Goal: Task Accomplishment & Management: Manage account settings

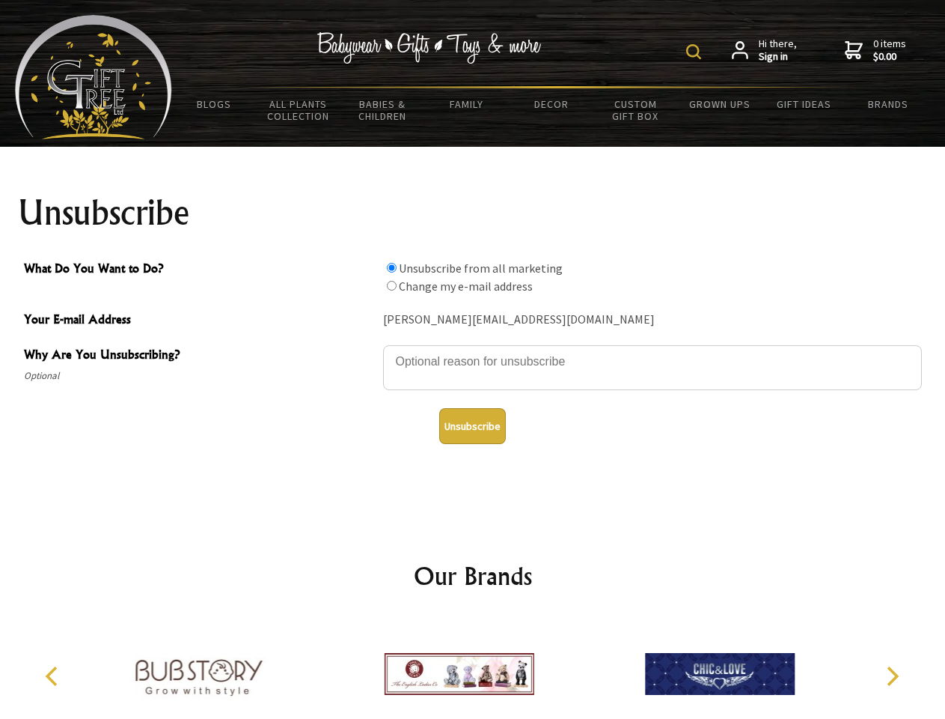
click at [696, 52] on img at bounding box center [693, 51] width 15 height 15
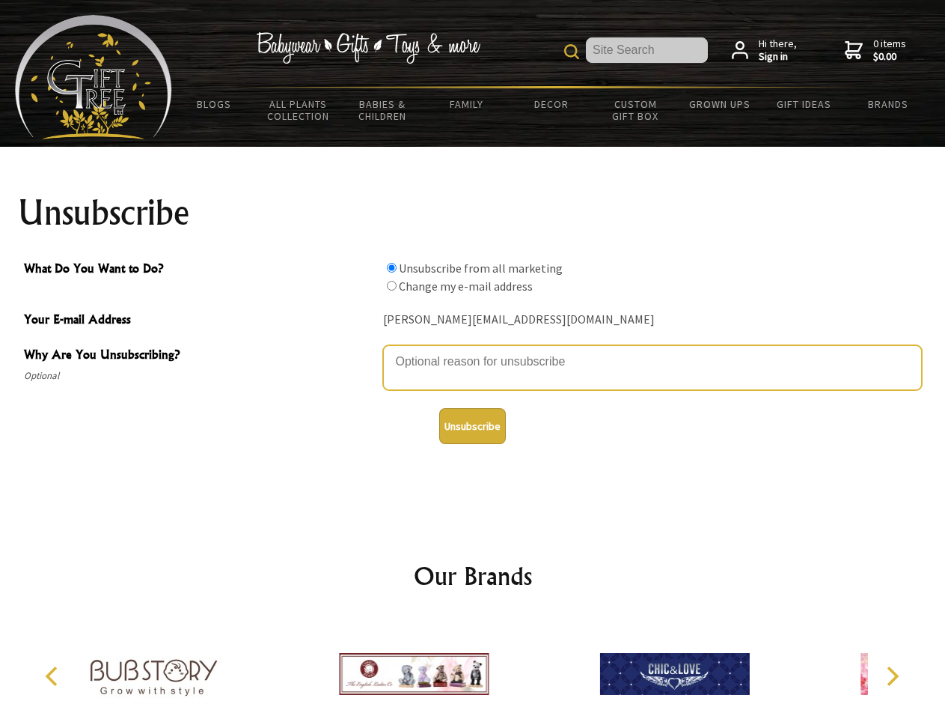
click at [473, 350] on textarea "Why Are You Unsubscribing?" at bounding box center [652, 367] width 539 height 45
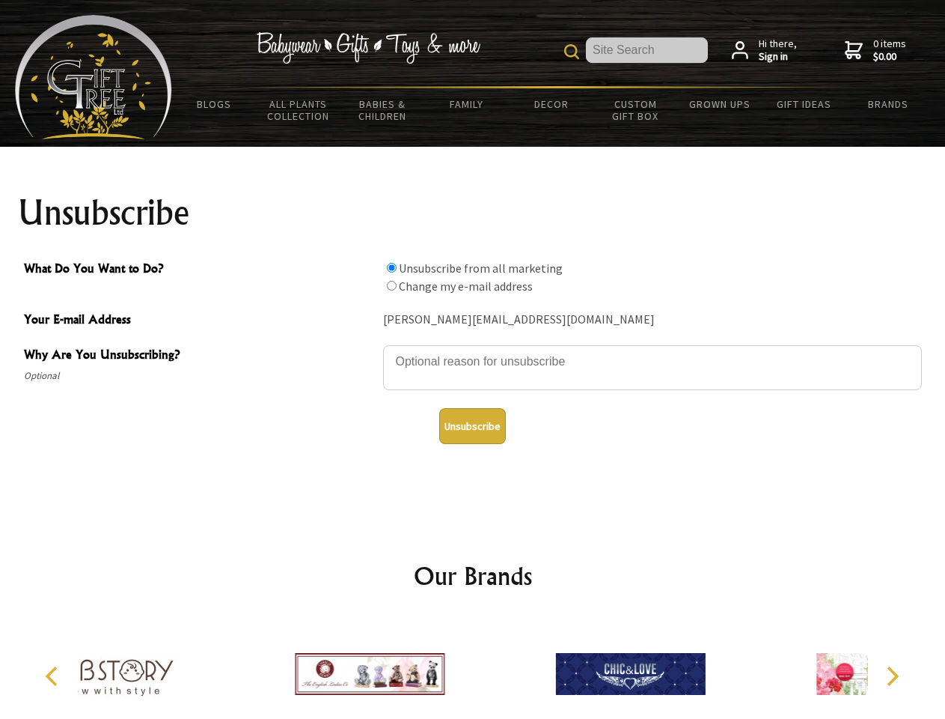
click at [392, 267] on input "What Do You Want to Do?" at bounding box center [392, 268] width 10 height 10
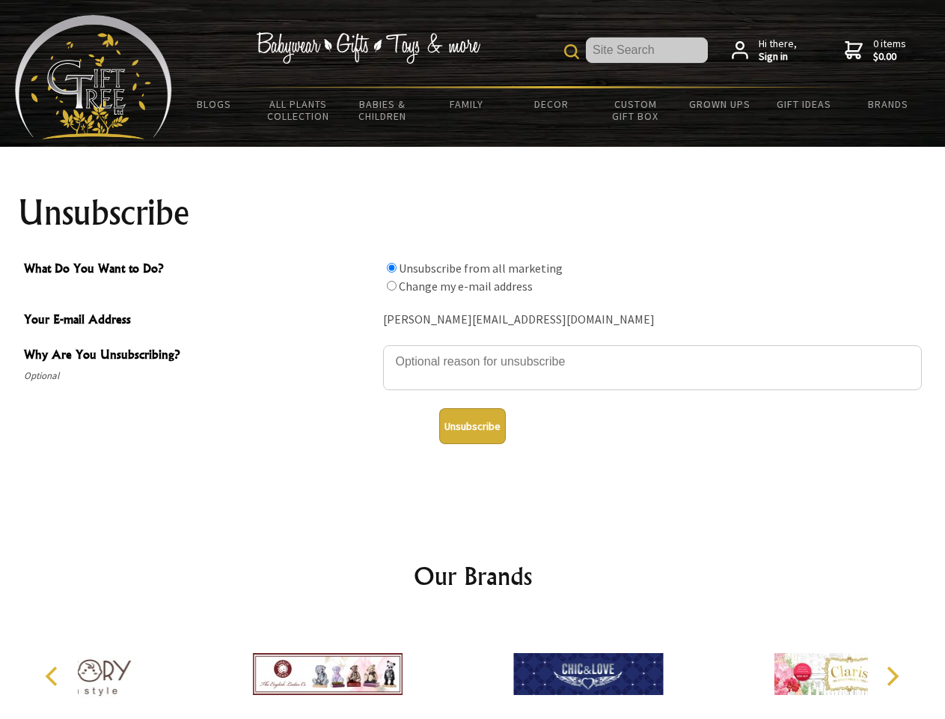
click at [392, 285] on input "What Do You Want to Do?" at bounding box center [392, 286] width 10 height 10
radio input "true"
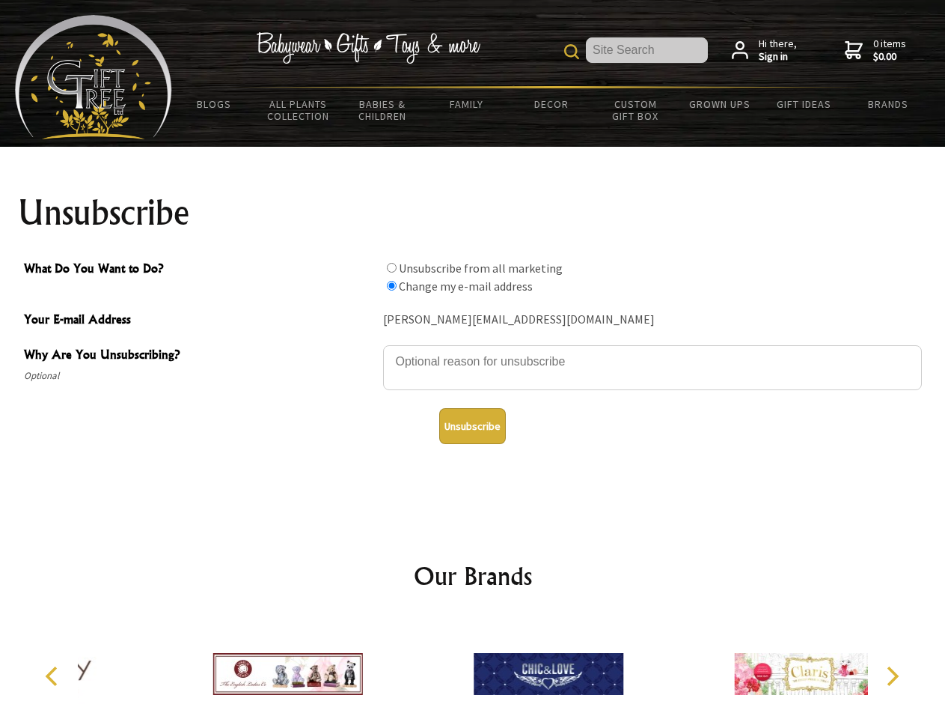
click at [472, 426] on button "Unsubscribe" at bounding box center [472, 426] width 67 height 36
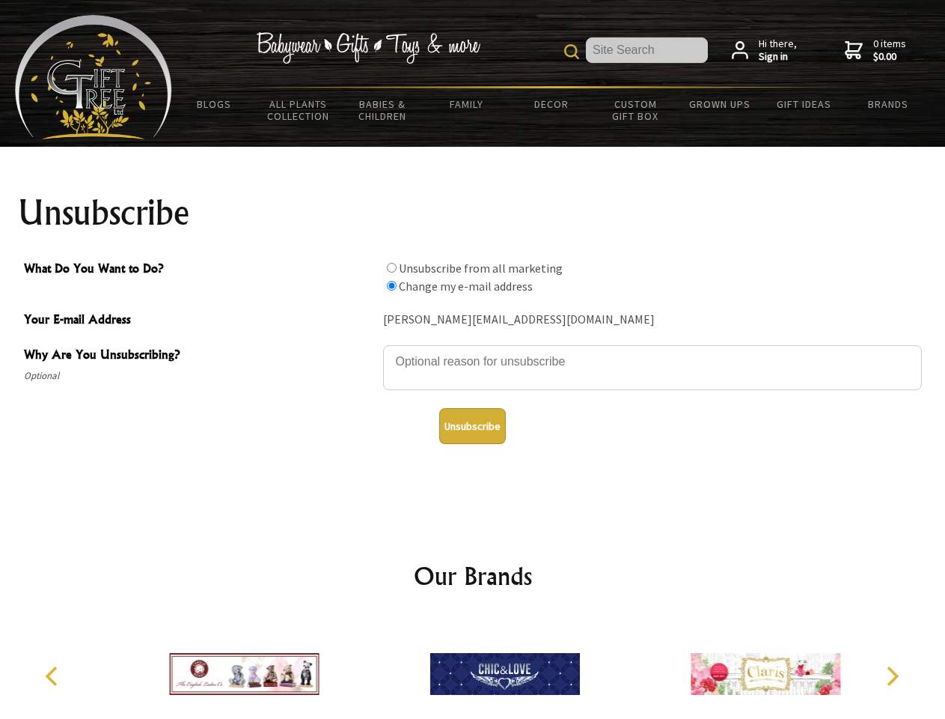
click at [54, 676] on icon "Previous" at bounding box center [52, 675] width 19 height 19
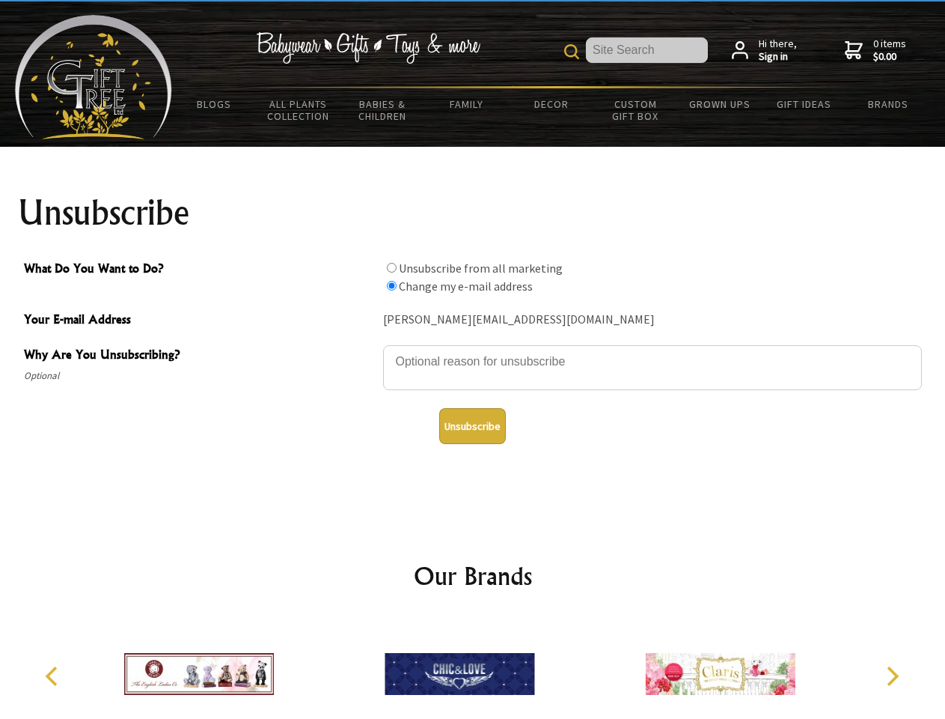
click at [892, 676] on icon "Next" at bounding box center [891, 675] width 19 height 19
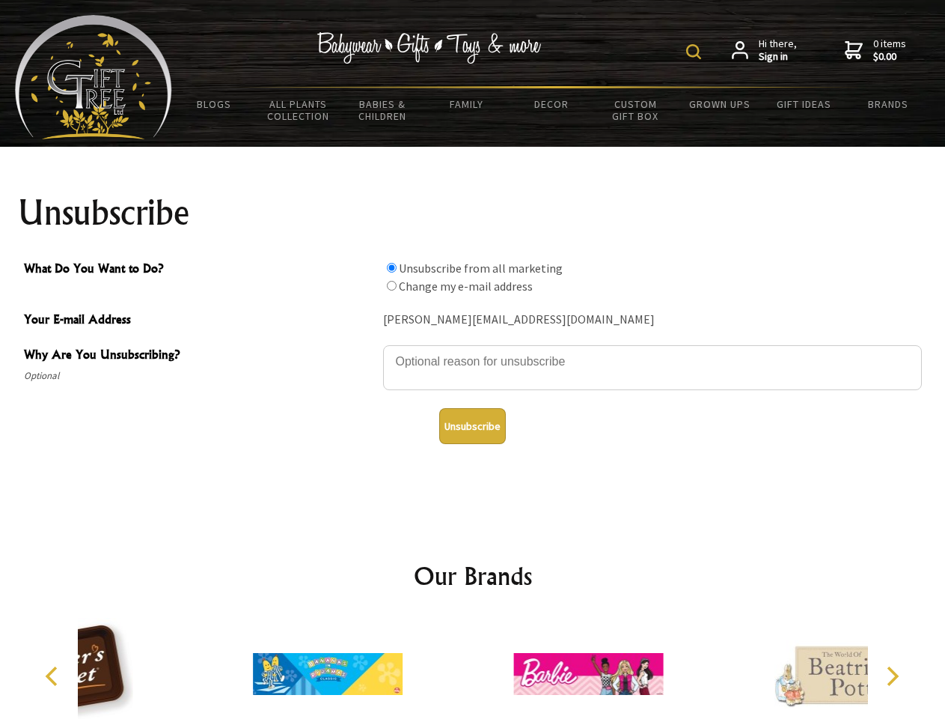
click at [696, 52] on img at bounding box center [693, 51] width 15 height 15
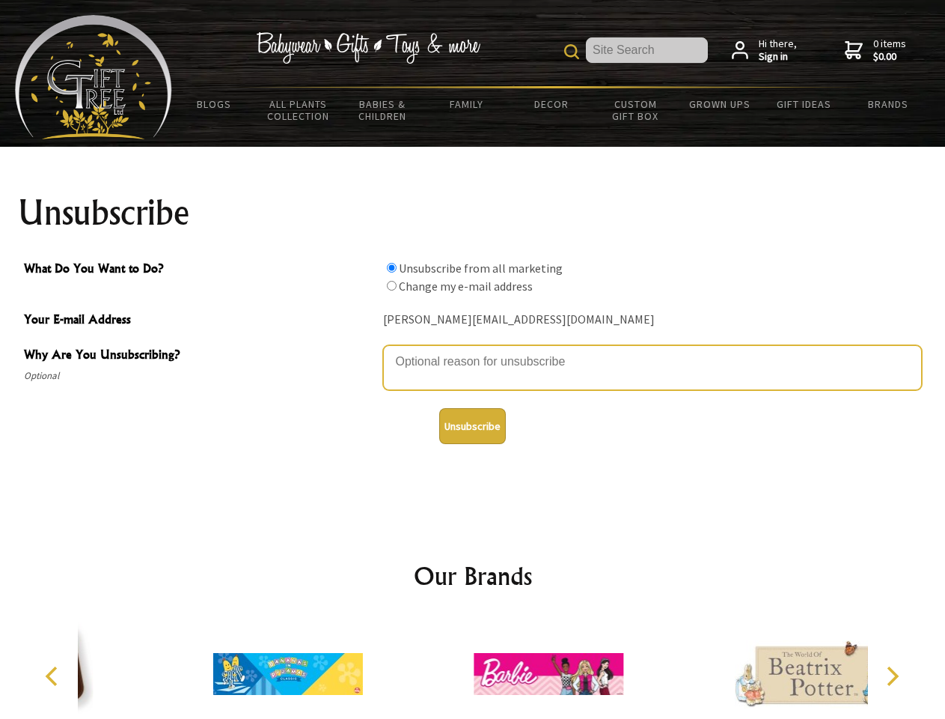
click at [473, 350] on textarea "Why Are You Unsubscribing?" at bounding box center [652, 367] width 539 height 45
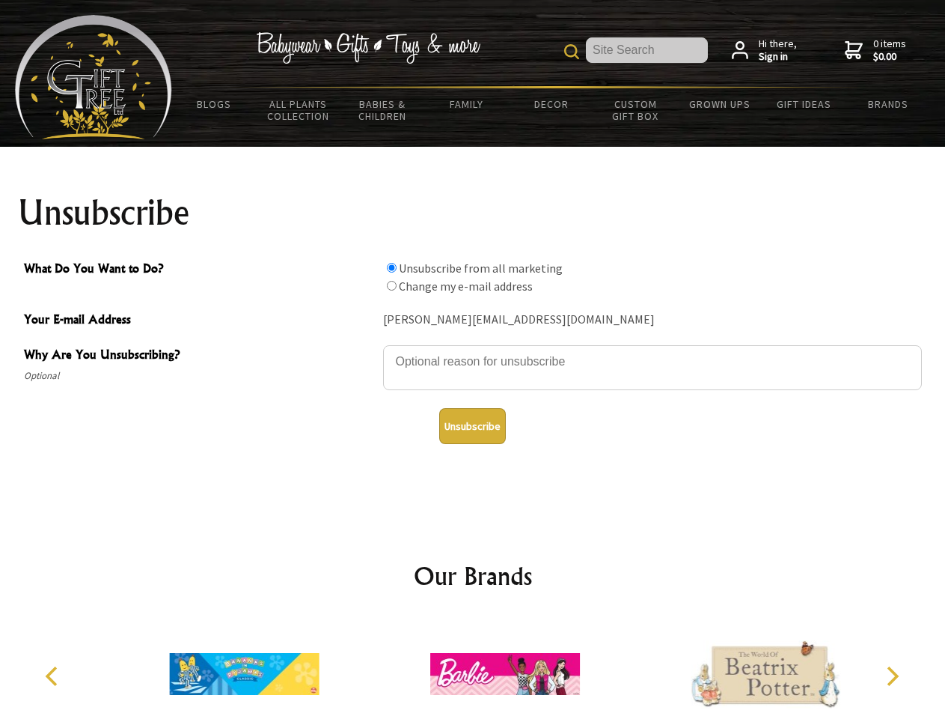
click at [392, 267] on input "What Do You Want to Do?" at bounding box center [392, 268] width 10 height 10
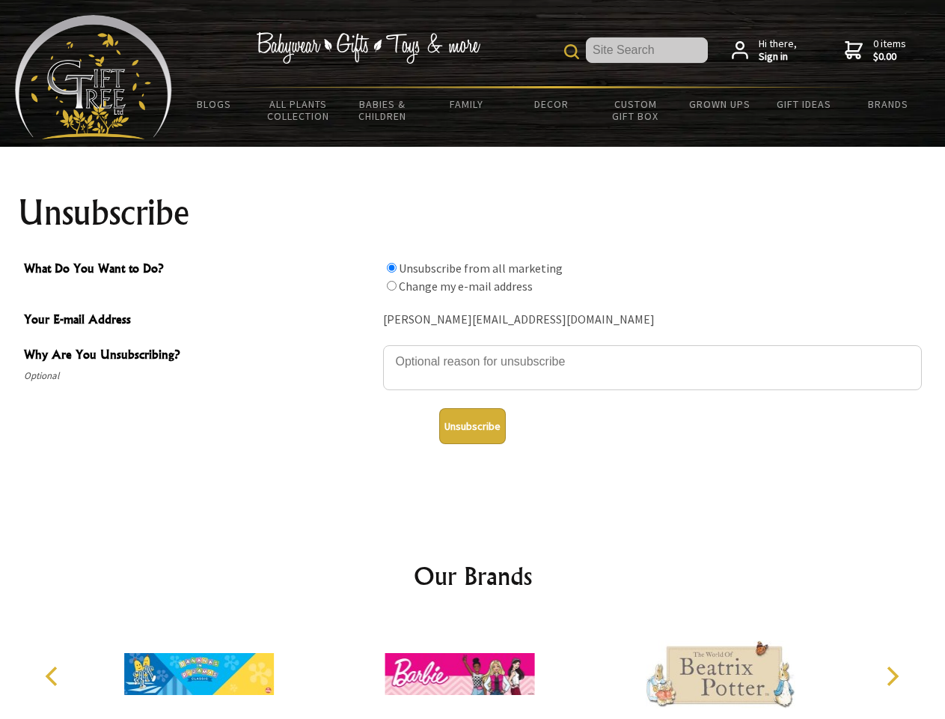
click at [392, 285] on input "What Do You Want to Do?" at bounding box center [392, 286] width 10 height 10
radio input "true"
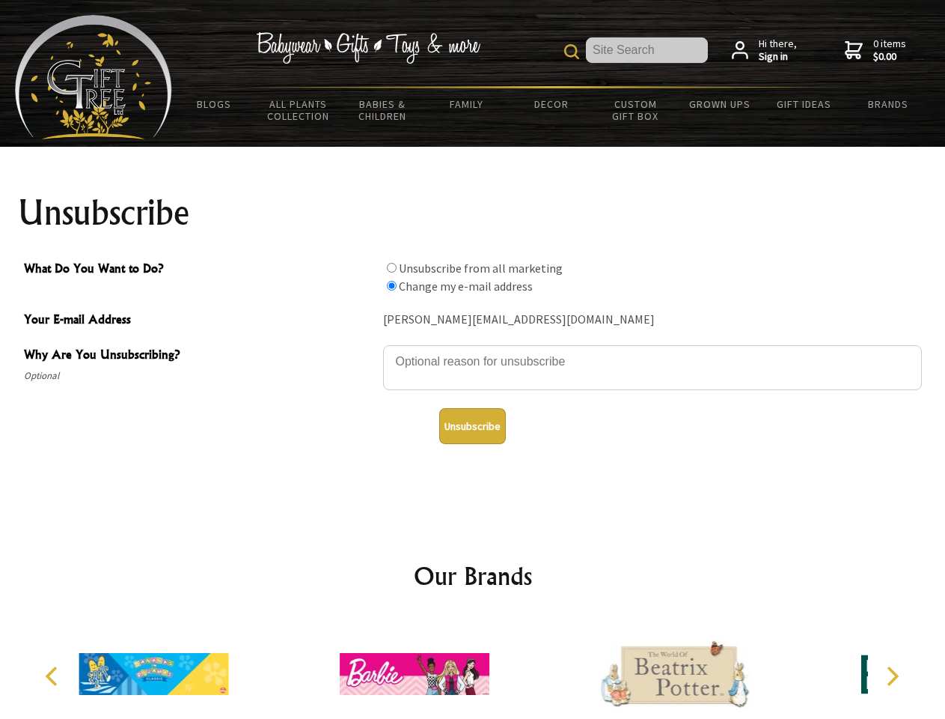
click at [472, 426] on button "Unsubscribe" at bounding box center [472, 426] width 67 height 36
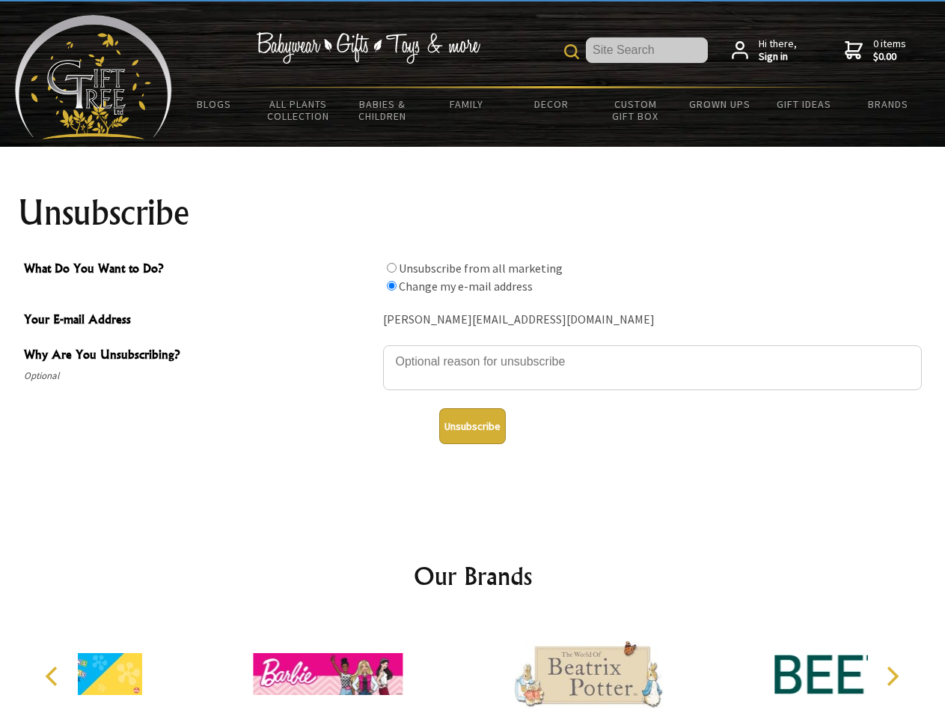
click at [473, 668] on div at bounding box center [588, 676] width 261 height 117
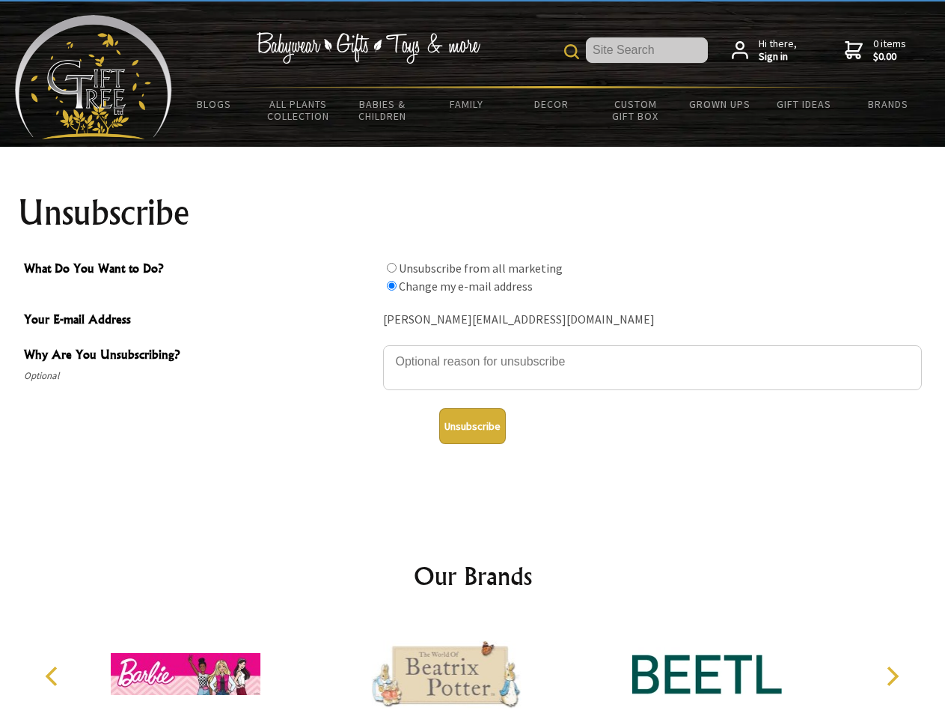
click at [54, 676] on icon "Previous" at bounding box center [52, 675] width 19 height 19
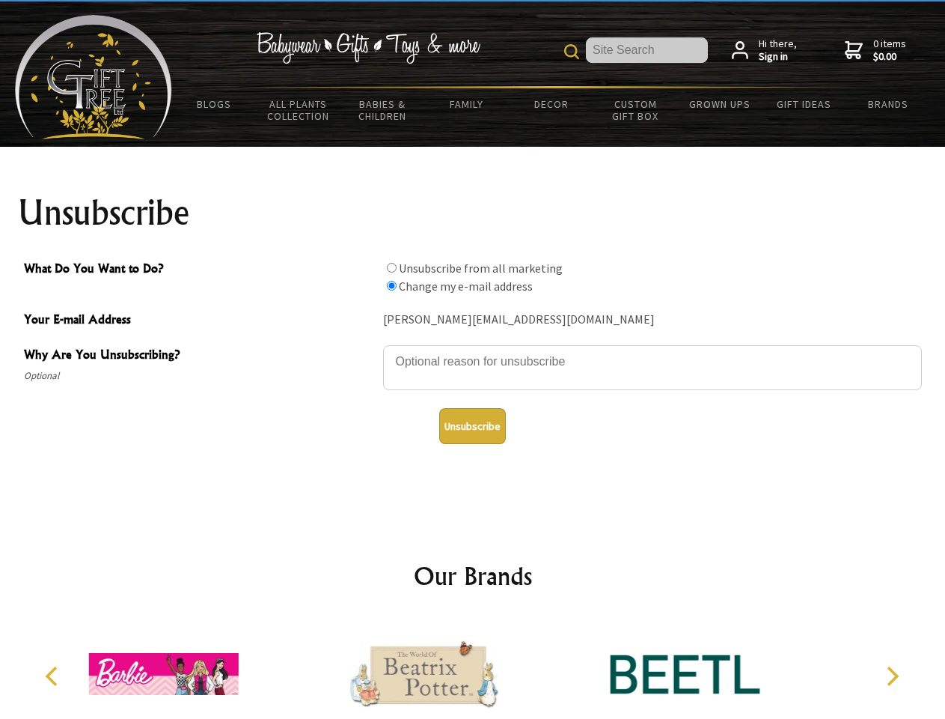
click at [892, 676] on icon "Next" at bounding box center [891, 675] width 19 height 19
